Goal: Check status

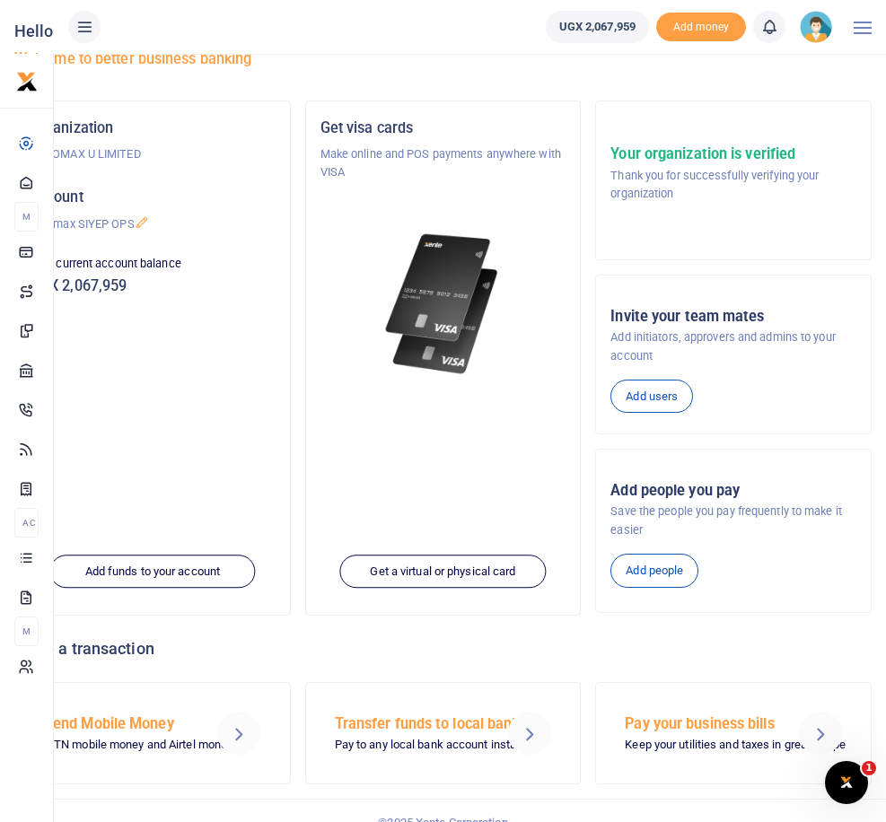
scroll to position [79, 0]
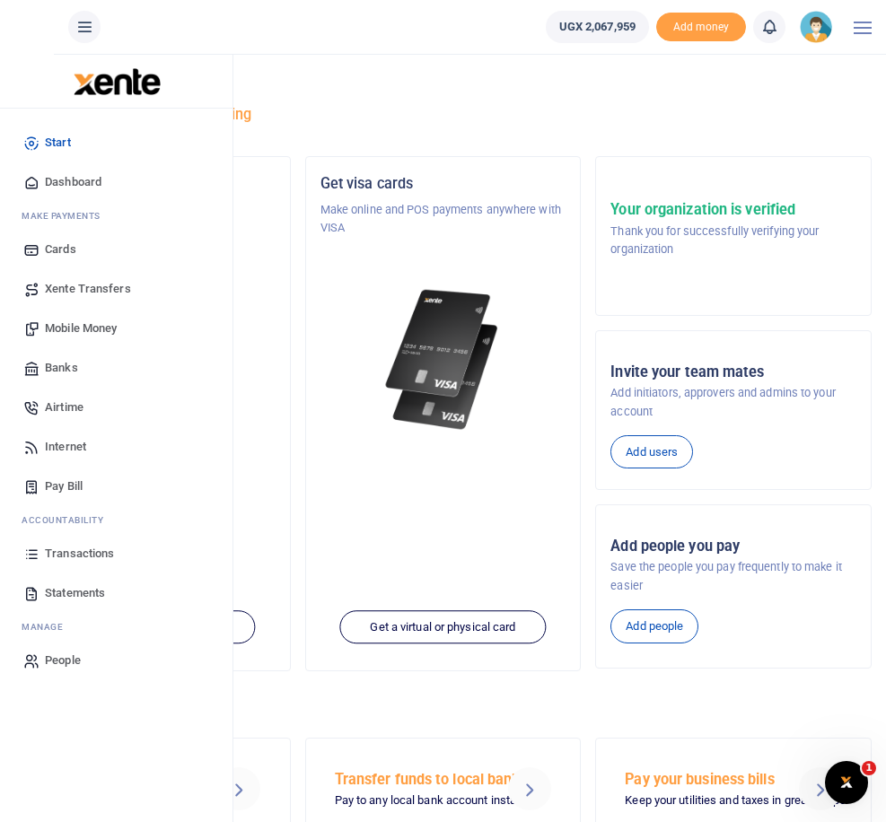
click at [75, 550] on span "Transactions" at bounding box center [79, 554] width 69 height 18
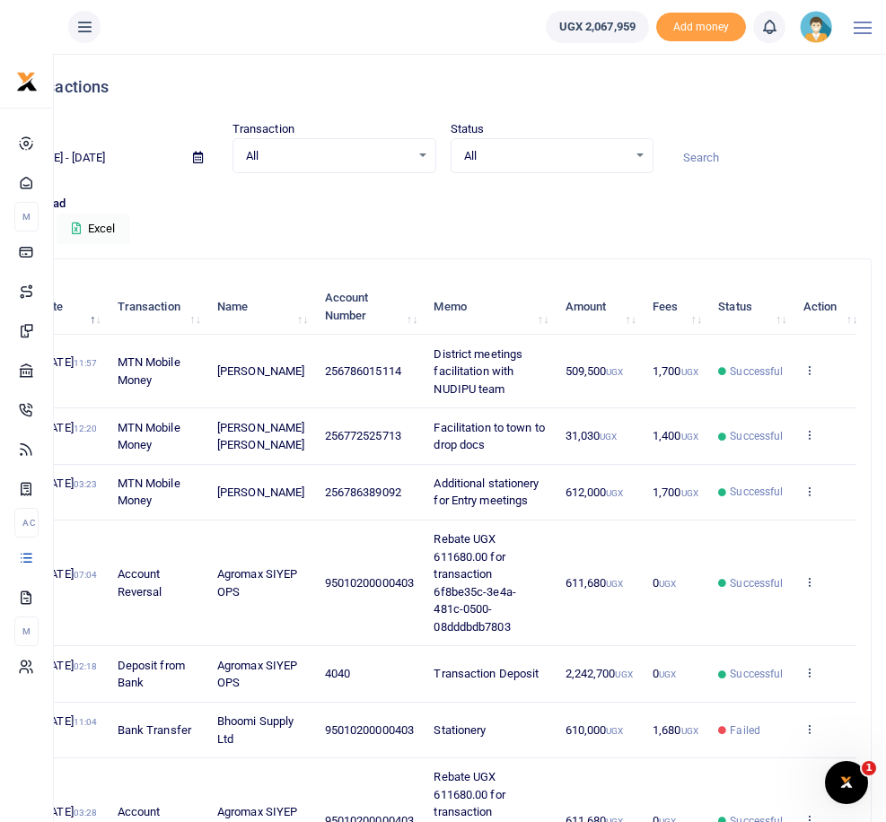
click at [561, 521] on td "612,000 UGX" at bounding box center [599, 493] width 88 height 56
click at [497, 203] on p "Download" at bounding box center [442, 204] width 857 height 19
click at [127, 702] on td "Deposit from Bank" at bounding box center [157, 674] width 100 height 56
